Goal: Transaction & Acquisition: Register for event/course

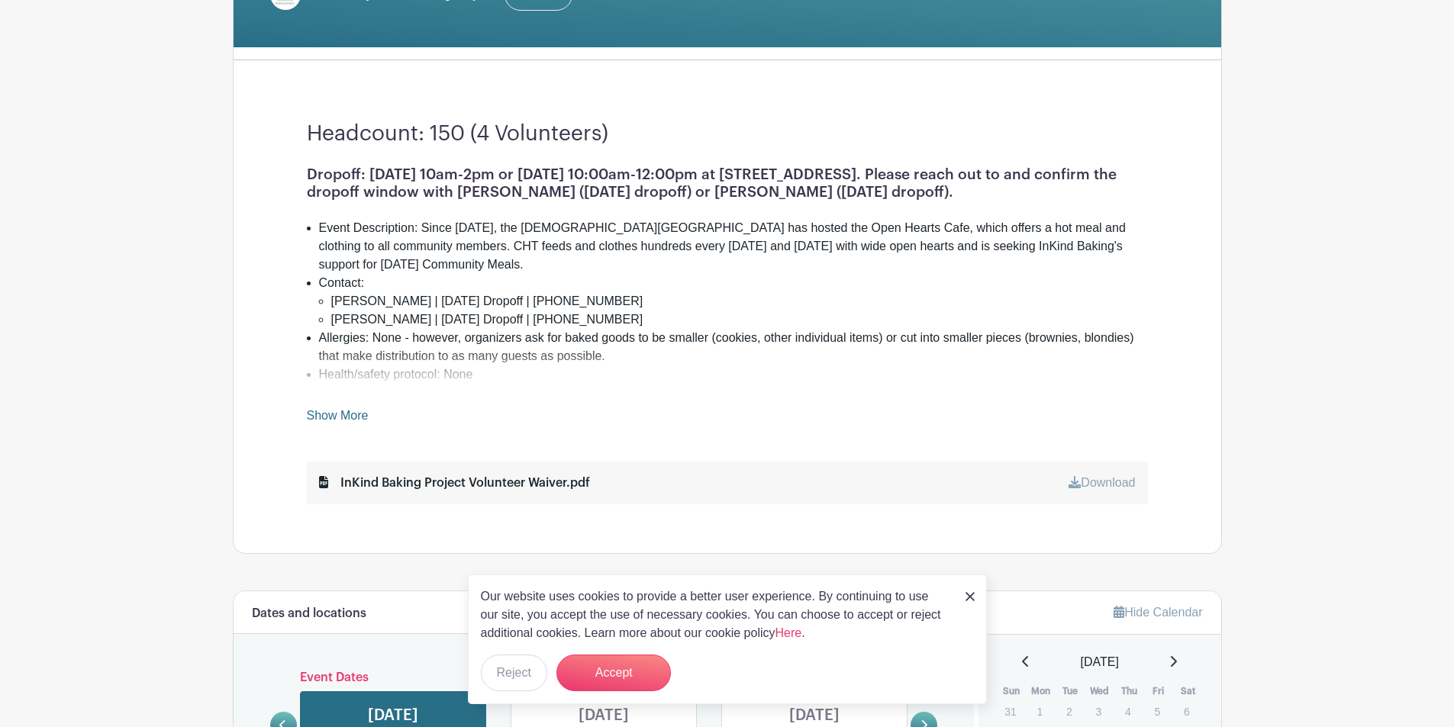
scroll to position [382, 0]
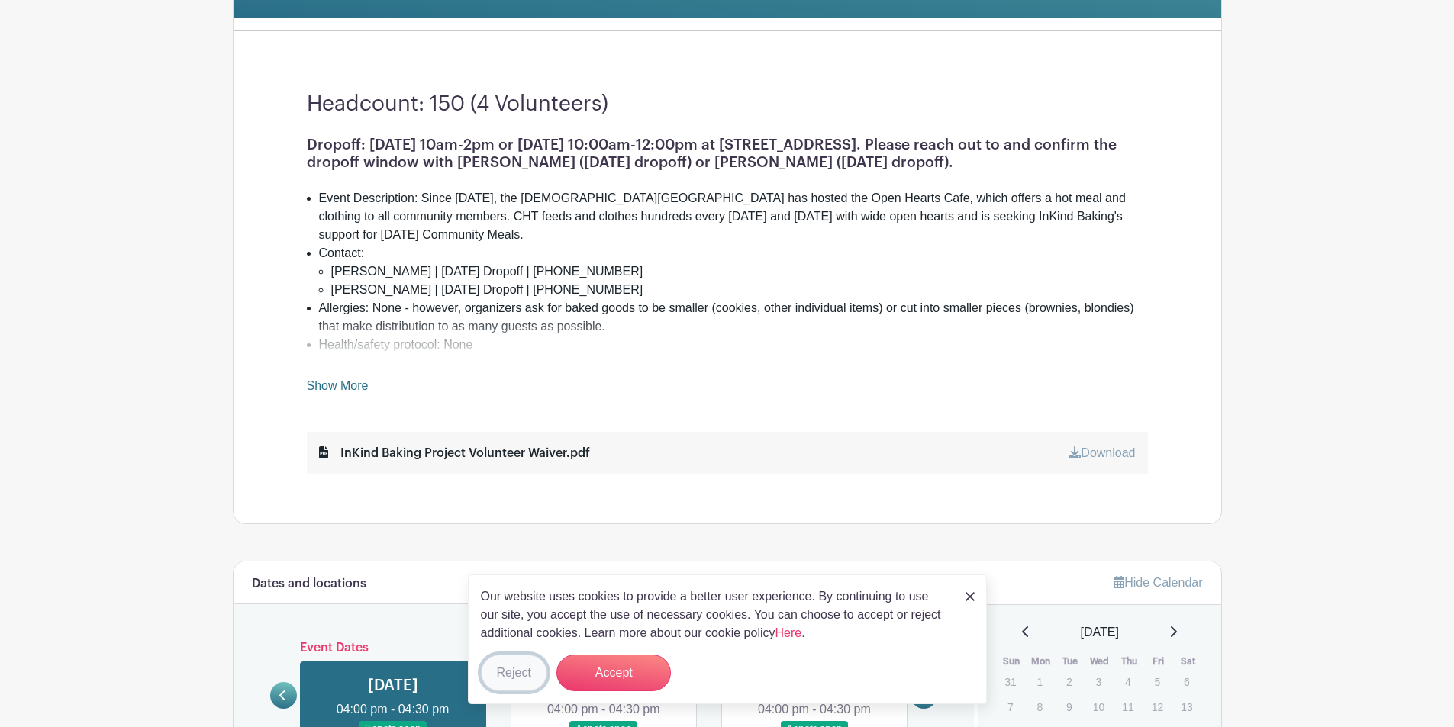
click at [520, 667] on button "Reject" at bounding box center [514, 673] width 66 height 37
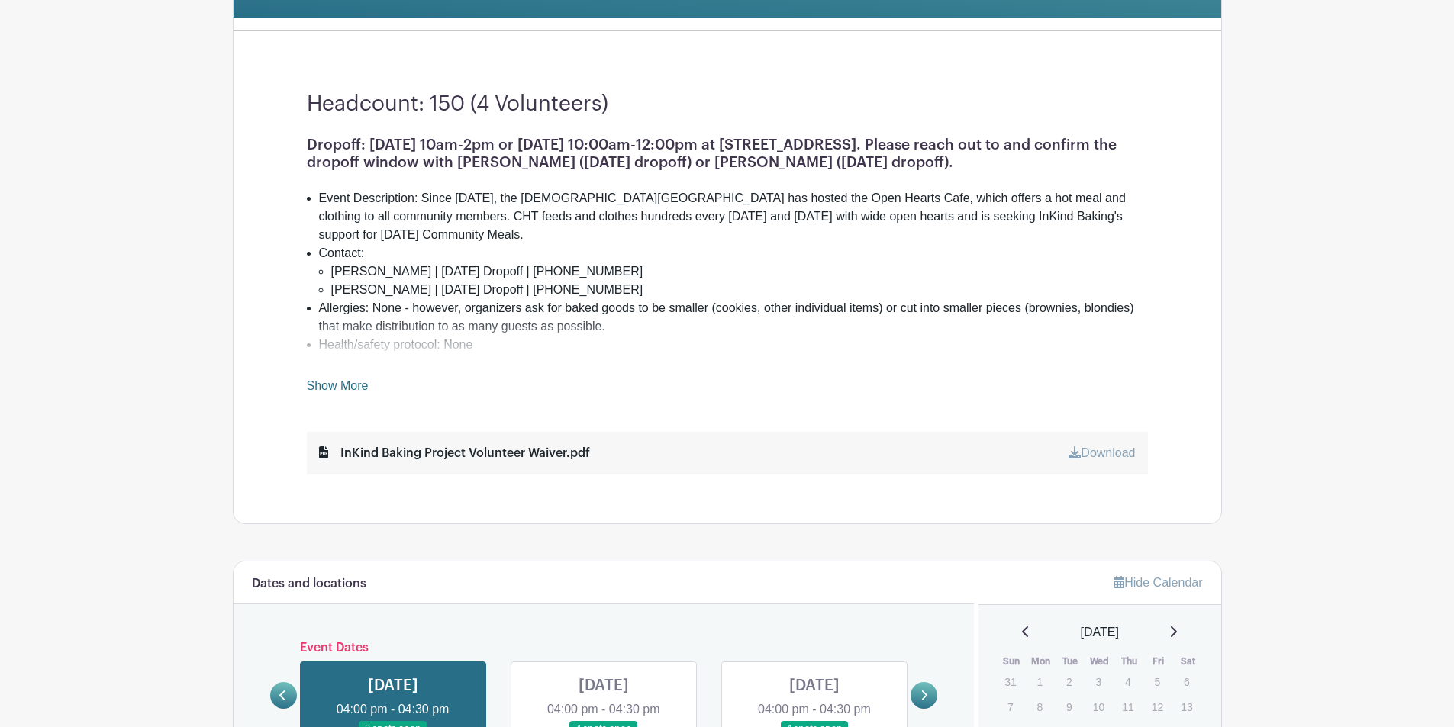
drag, startPoint x: 307, startPoint y: 143, endPoint x: 975, endPoint y: 158, distance: 668.8
click at [975, 158] on h1 "Dropoff: [DATE] 10am-2pm or [DATE] 10:00am-12:00pm at [STREET_ADDRESS]. Please …" at bounding box center [727, 153] width 841 height 35
copy h1 "Dropoff: [DATE] 10am-2pm or [DATE] 10:00am-12:00pm at [STREET_ADDRESS]. Please …"
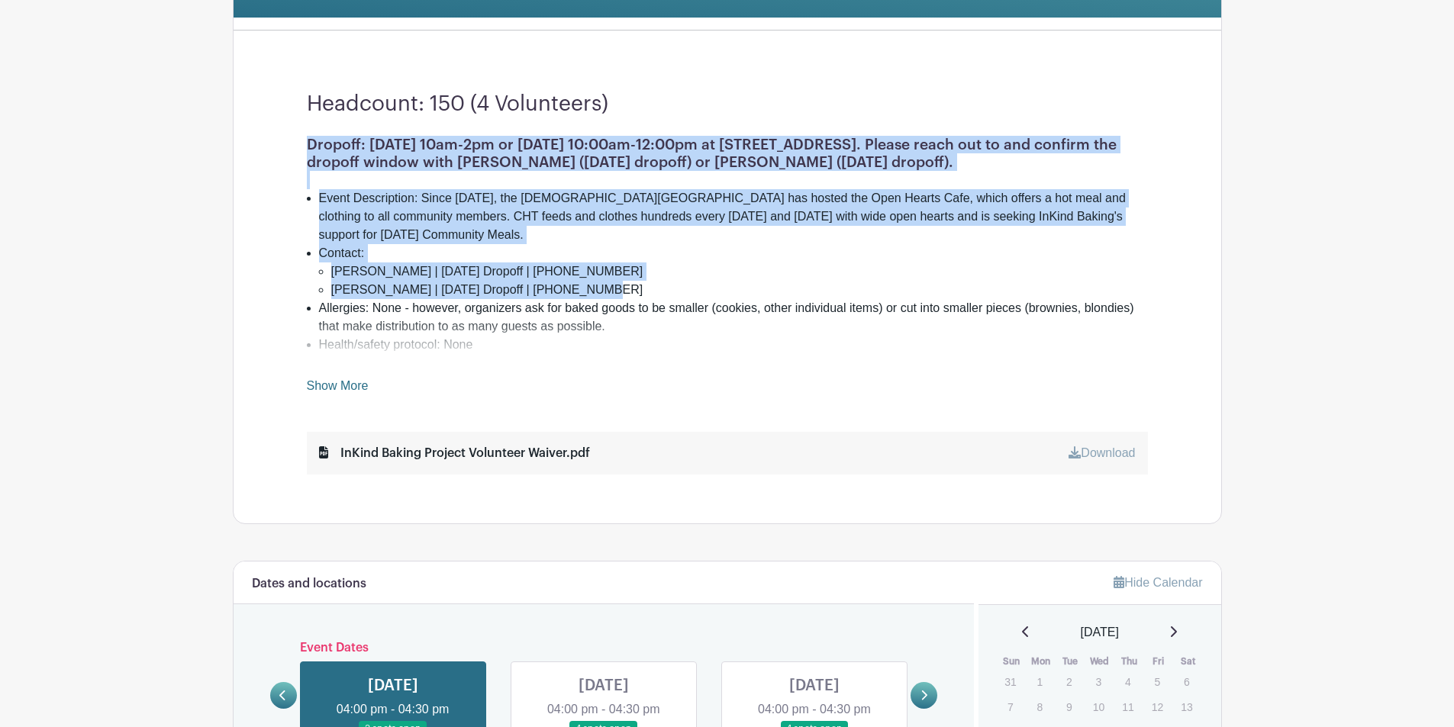
drag, startPoint x: 597, startPoint y: 289, endPoint x: 290, endPoint y: 147, distance: 338.1
click at [290, 147] on div "Headcount: 150 (4 Volunteers) Dropoff: [DATE] 10am-2pm or [DATE] 10:00am-12:00p…" at bounding box center [727, 283] width 914 height 481
copy div "Dropoff: [DATE] 10am-2pm or [DATE] 10:00am-12:00pm at [STREET_ADDRESS]. Please …"
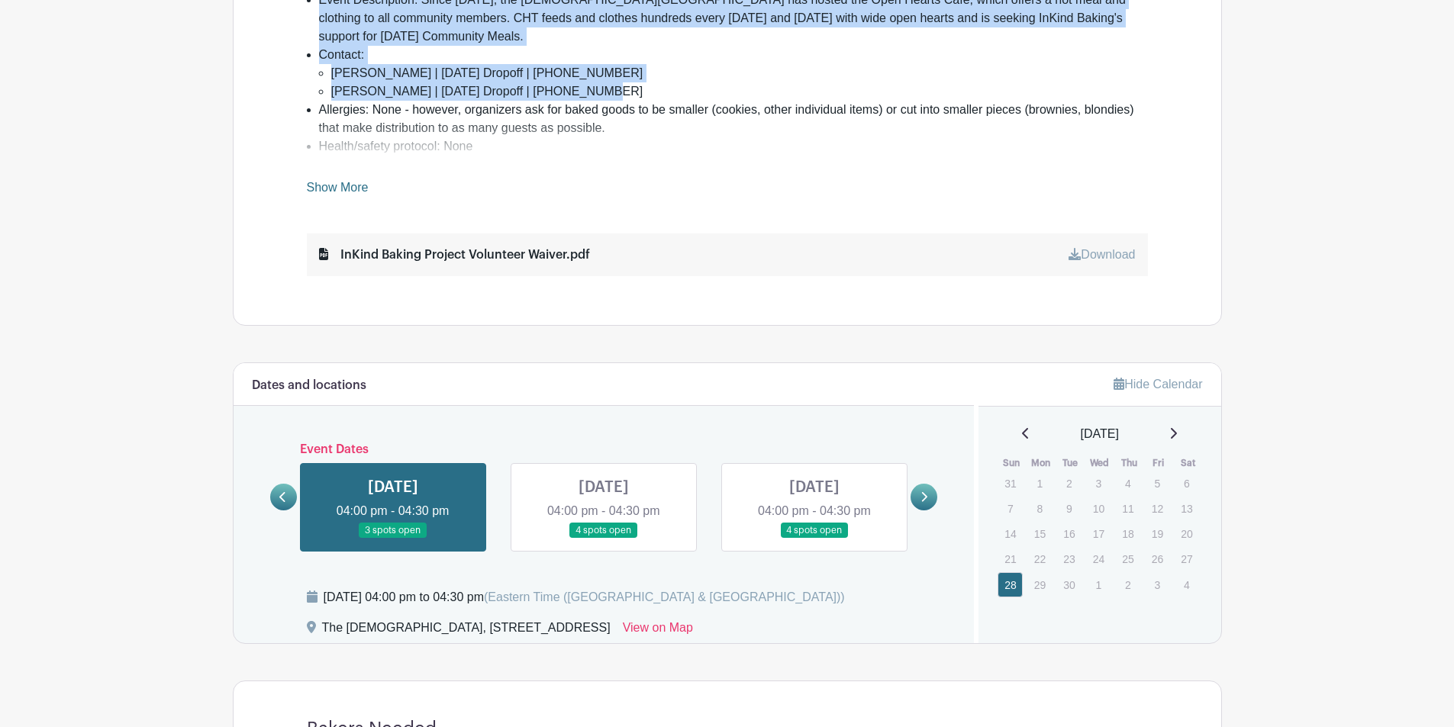
scroll to position [611, 0]
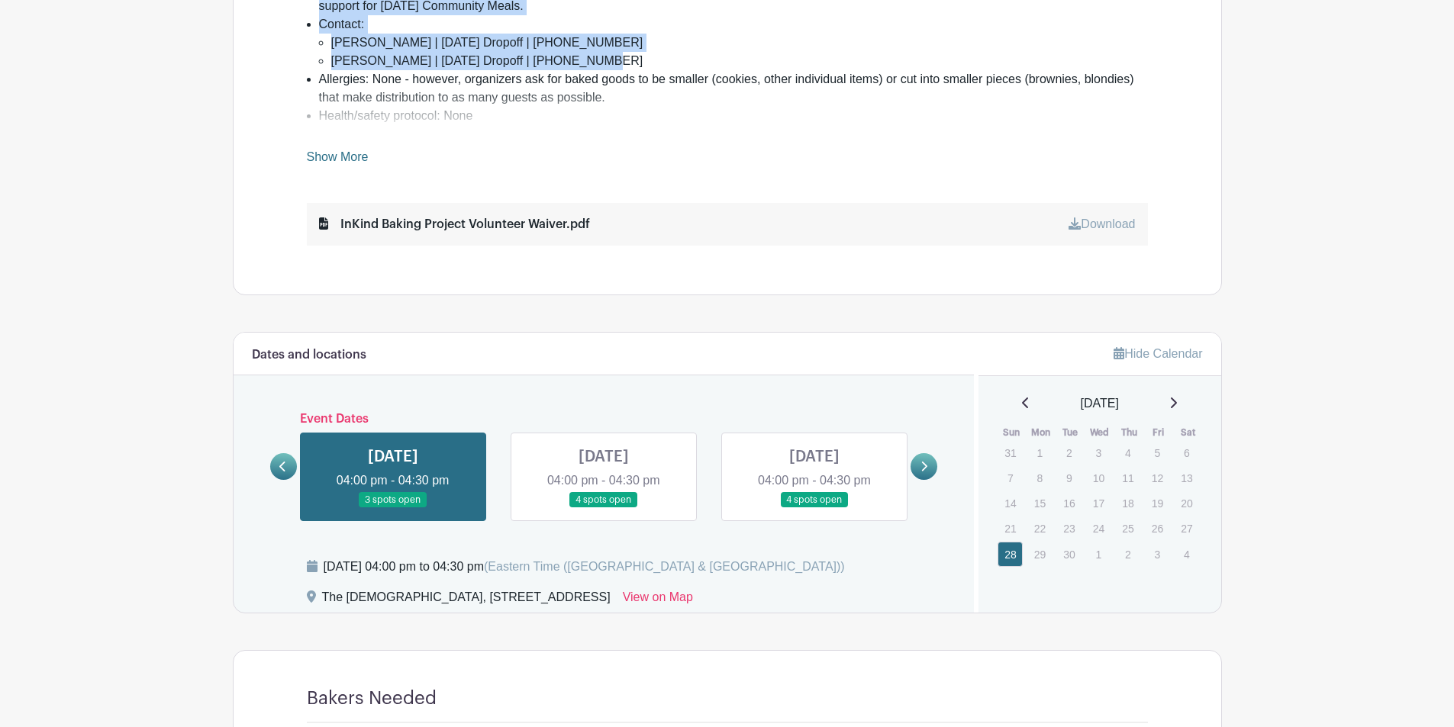
click at [393, 508] on link at bounding box center [393, 508] width 0 height 0
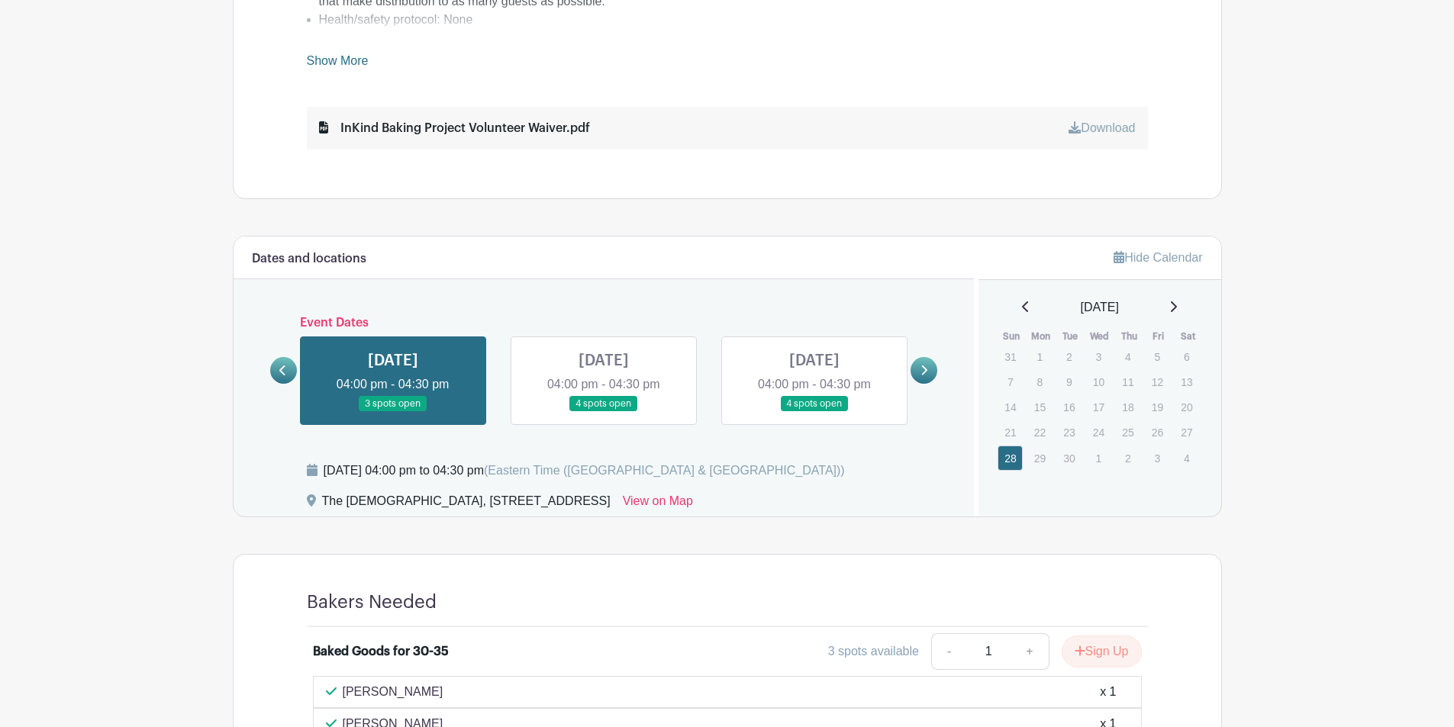
scroll to position [859, 0]
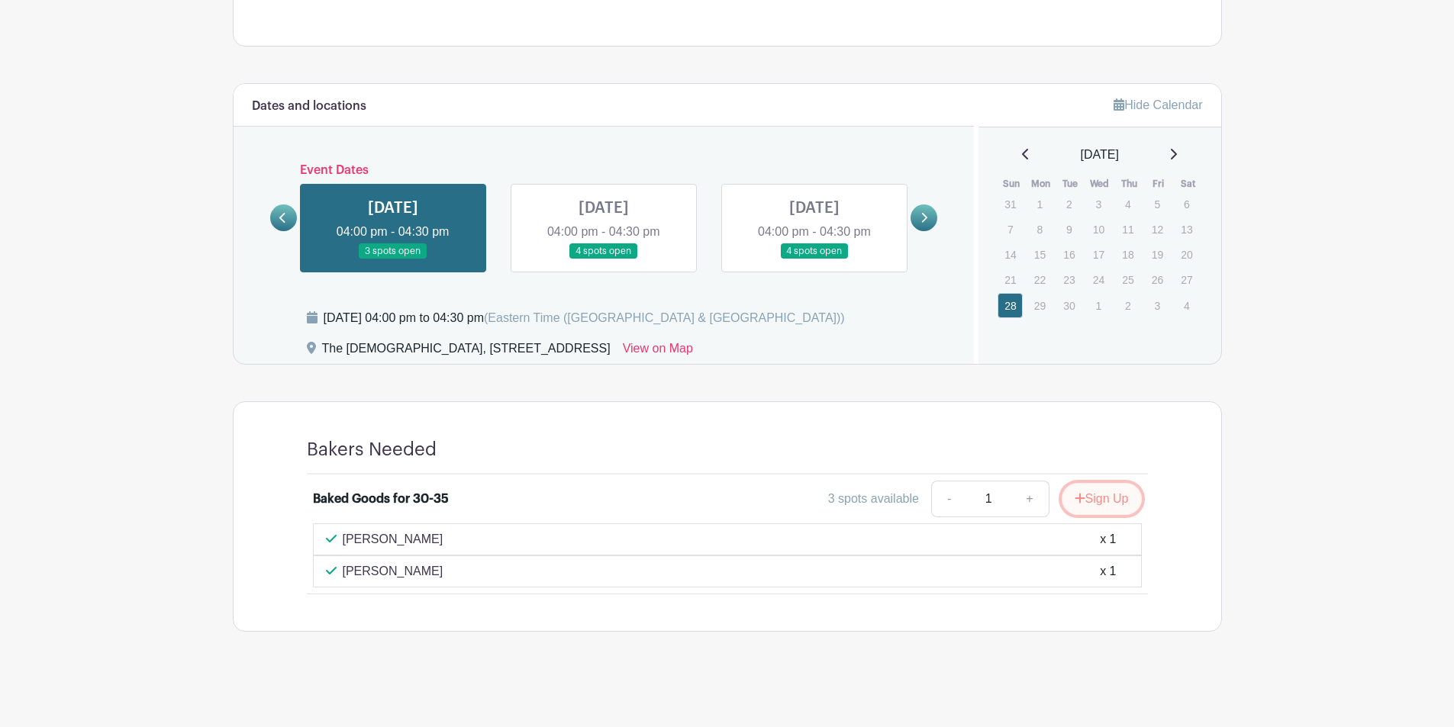
click at [1103, 495] on button "Sign Up" at bounding box center [1102, 499] width 80 height 32
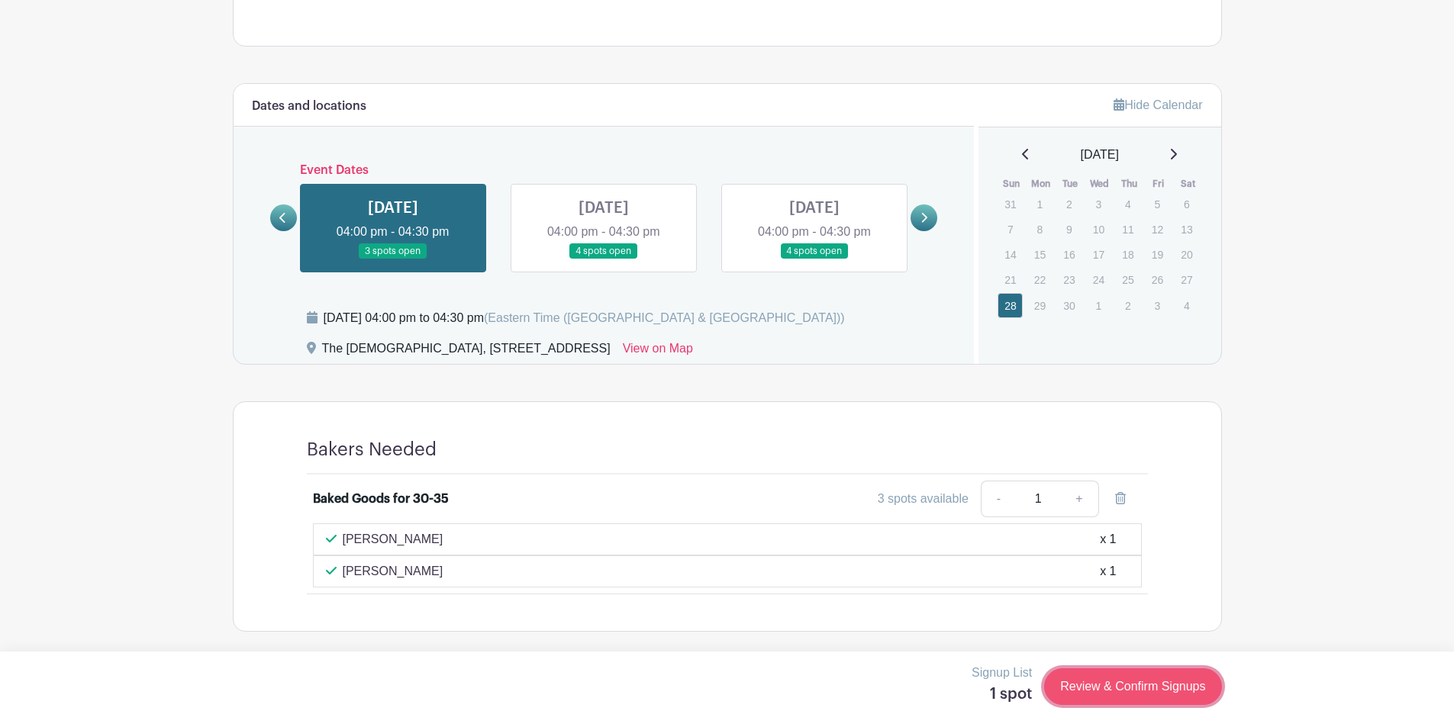
click at [1138, 688] on link "Review & Confirm Signups" at bounding box center [1132, 687] width 177 height 37
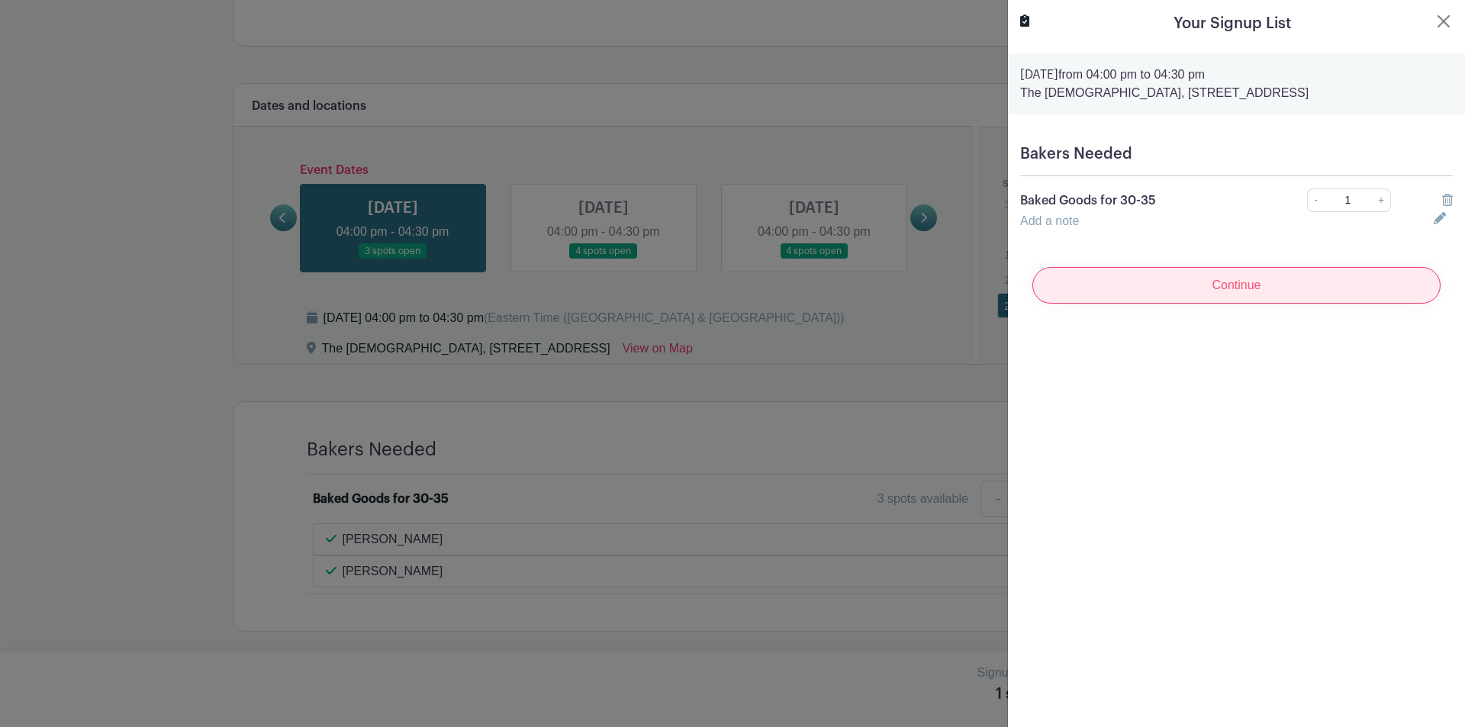
click at [1173, 287] on input "Continue" at bounding box center [1237, 285] width 408 height 37
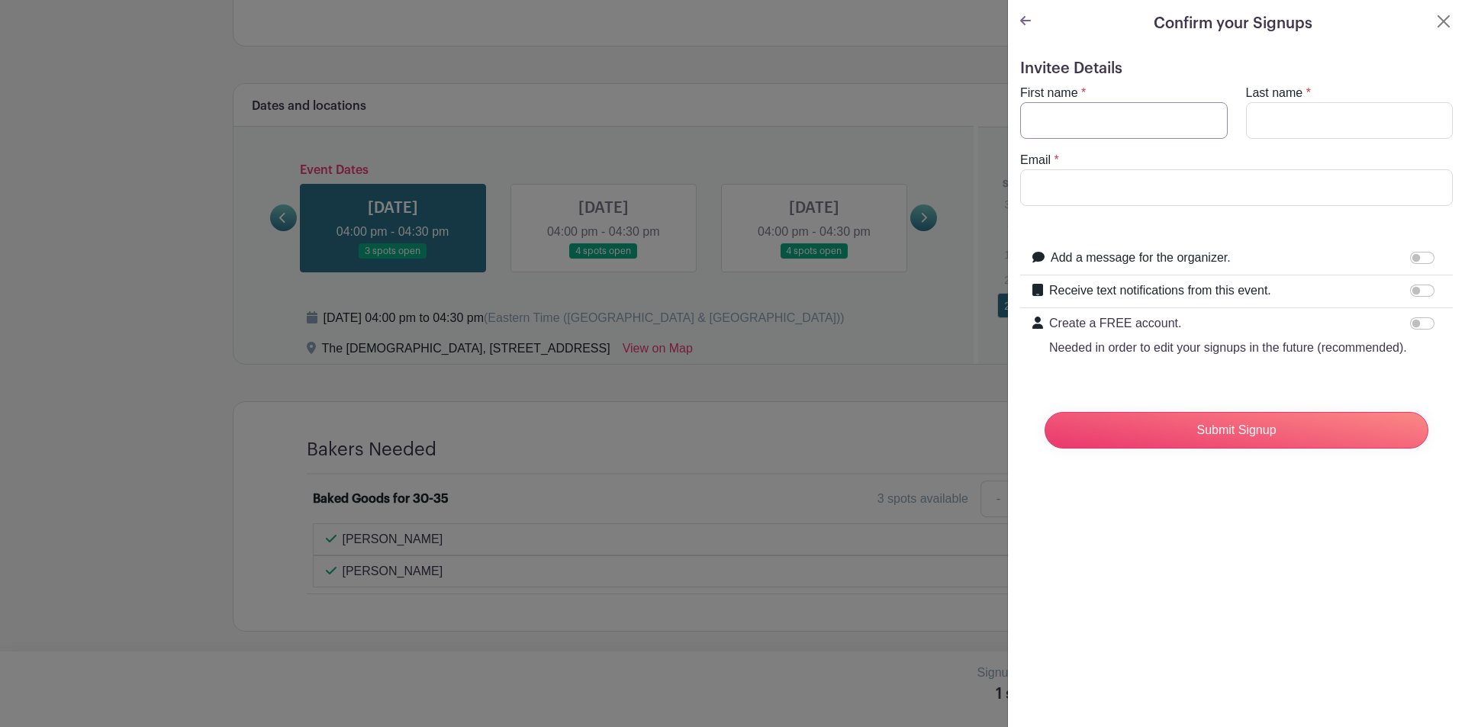
click at [1063, 110] on input "First name" at bounding box center [1124, 120] width 208 height 37
type input "[PERSON_NAME]"
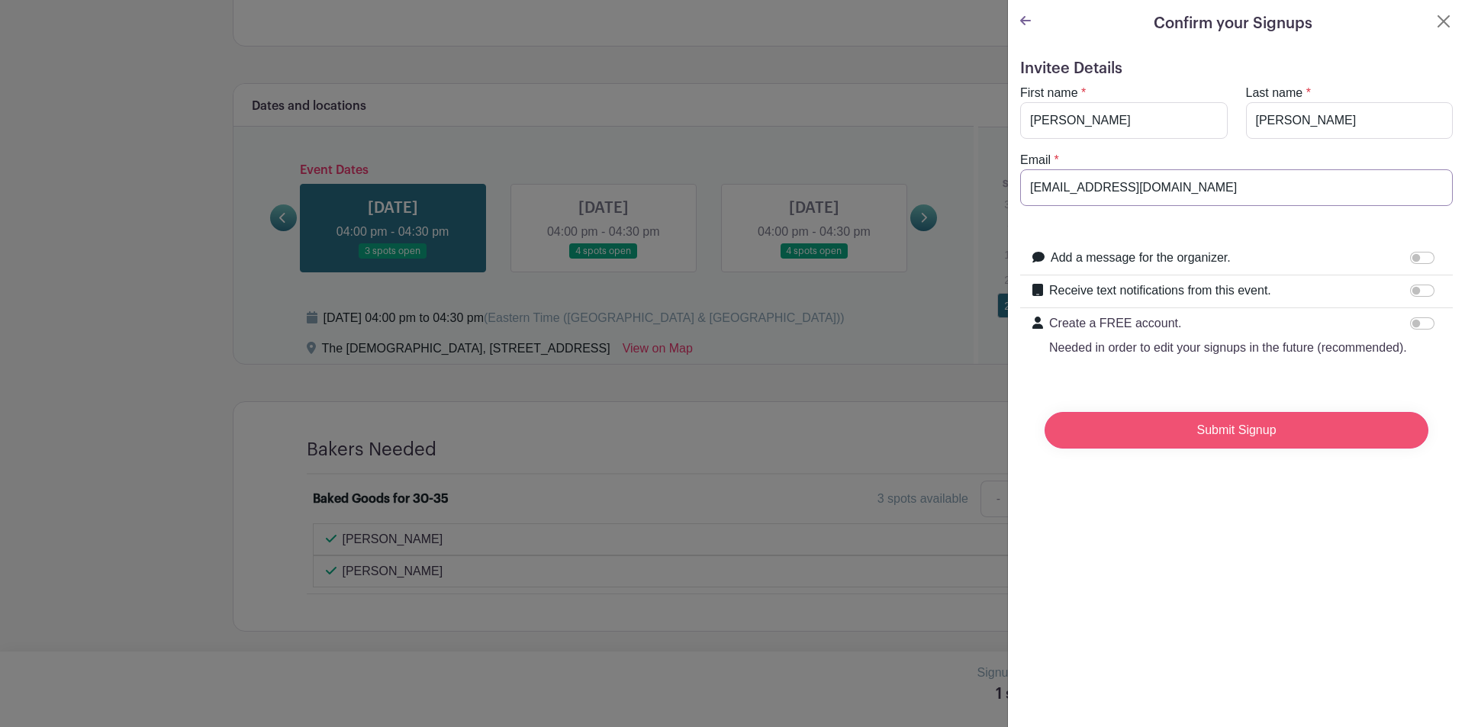
type input "[EMAIL_ADDRESS][DOMAIN_NAME]"
click at [1227, 449] on input "Submit Signup" at bounding box center [1237, 430] width 384 height 37
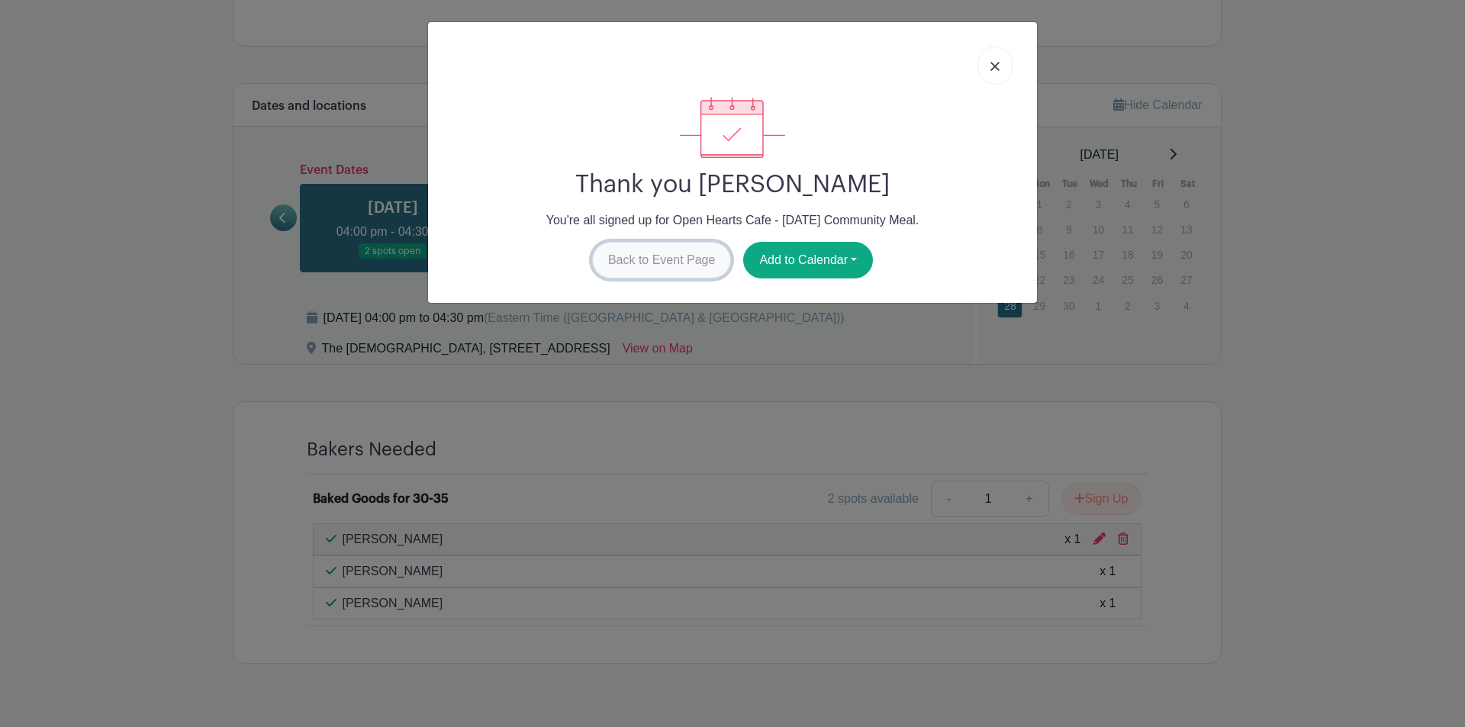
click at [679, 271] on link "Back to Event Page" at bounding box center [662, 260] width 140 height 37
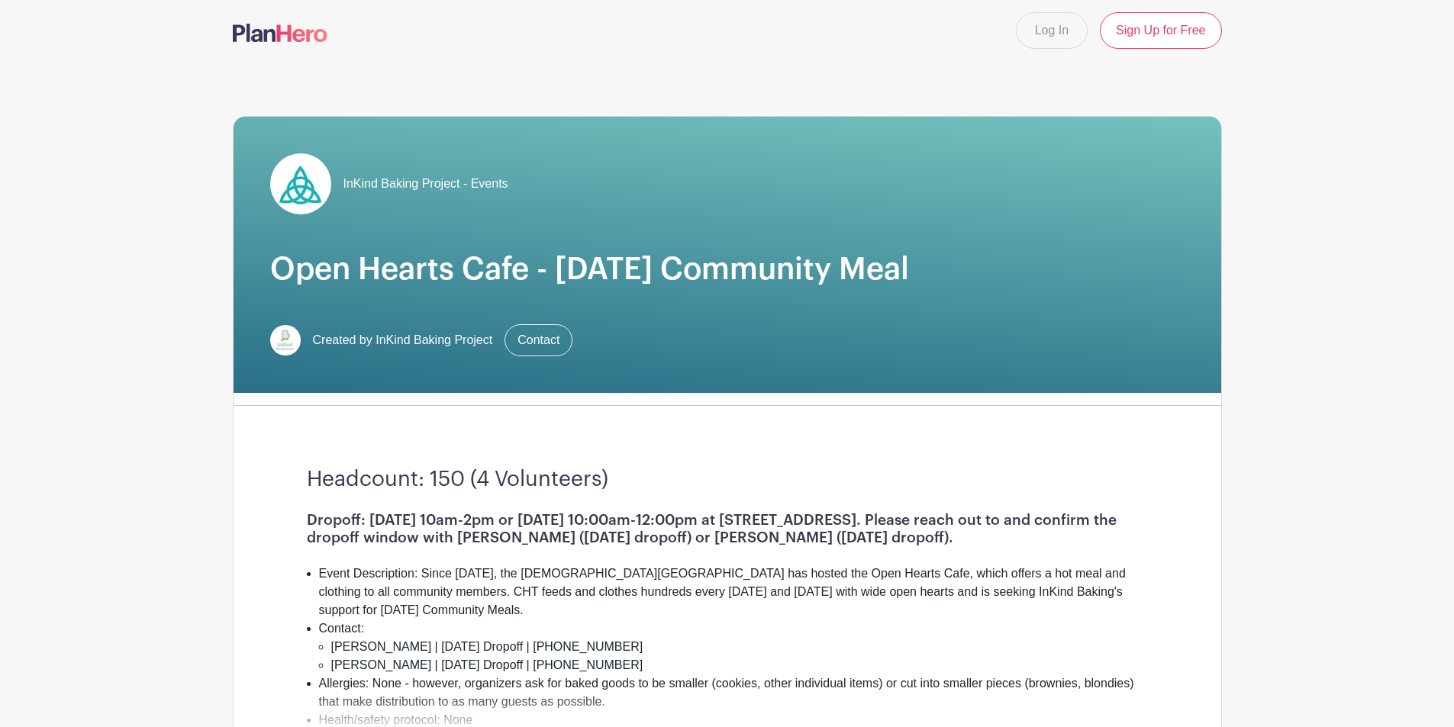
scroll to position [0, 0]
